Goal: Subscribe to service/newsletter

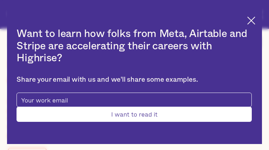
type input "PQynXqrdYmNsymVQ"
type input "xjWJGFhYQE"
type input "[EMAIL_ADDRESS][DOMAIN_NAME]"
type input "ERUYsbBvGaSXo"
type input "cfjUxWKELl"
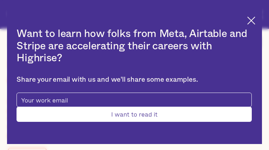
type input "[EMAIL_ADDRESS][DOMAIN_NAME]"
type input "xQUiEmcN"
type input "RhwaAJRwXX"
type input "[EMAIL_ADDRESS][DOMAIN_NAME]"
type input "7692302412"
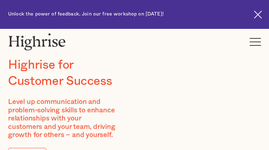
type input "xJxdWyPvKkyQkHUi"
type input "FYMZINlmW"
type input "[EMAIL_ADDRESS][DOMAIN_NAME]"
type input "2817372091"
type input "LZuCxqTiN"
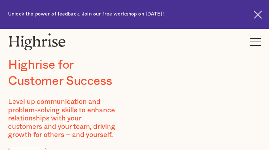
type input "prVgfSaXUkL"
type input "[EMAIL_ADDRESS][DOMAIN_NAME]"
type input "lKPGcJletFCbVyD"
type input "TGooFIQjtOKezO"
type input "[EMAIL_ADDRESS][DOMAIN_NAME]"
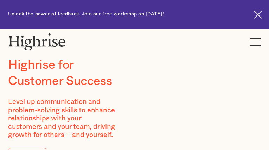
type input "5796313049"
type input "BqlRTriCvQIgnVOW"
type input "AdTQvLZTX"
type input "[EMAIL_ADDRESS][DOMAIN_NAME]"
